Goal: Find specific page/section: Find specific page/section

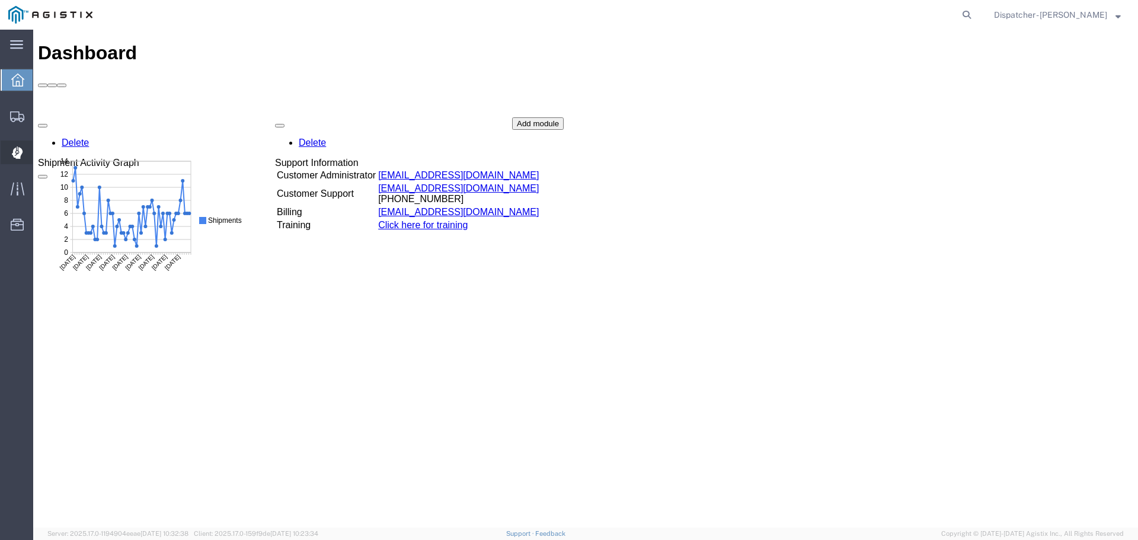
click at [20, 155] on icon at bounding box center [16, 153] width 11 height 12
